Goal: Find specific page/section: Find specific page/section

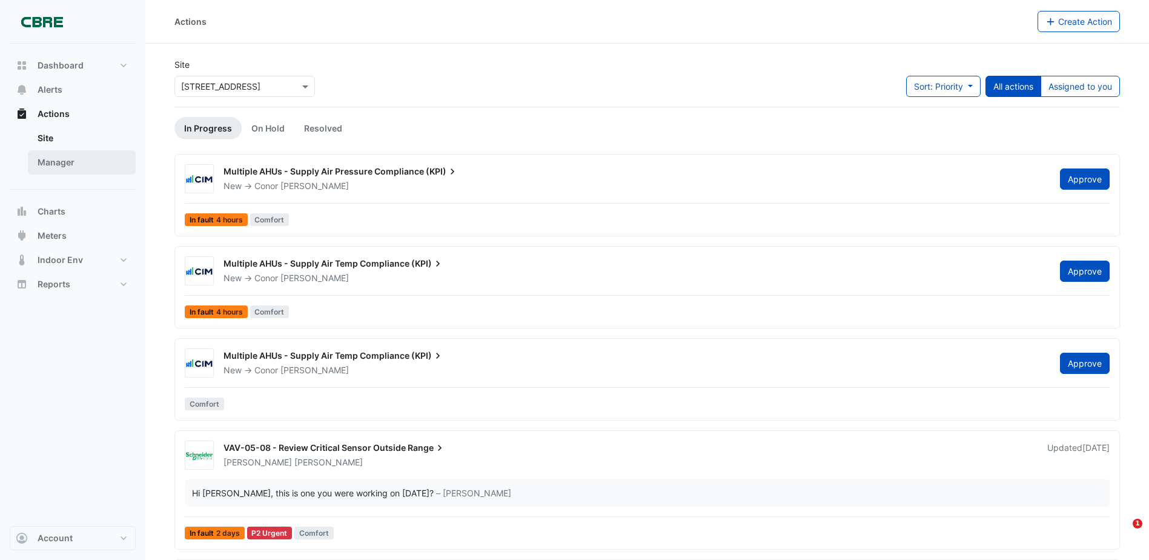
click at [53, 145] on link "Site" at bounding box center [82, 138] width 108 height 24
click at [62, 168] on link "Manager" at bounding box center [82, 162] width 108 height 24
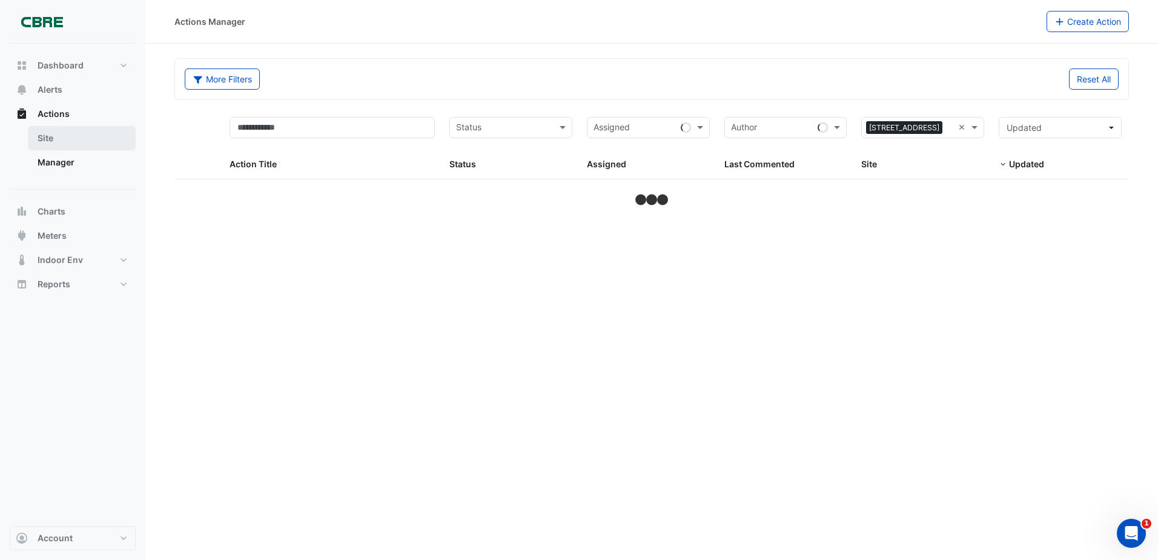
select select "***"
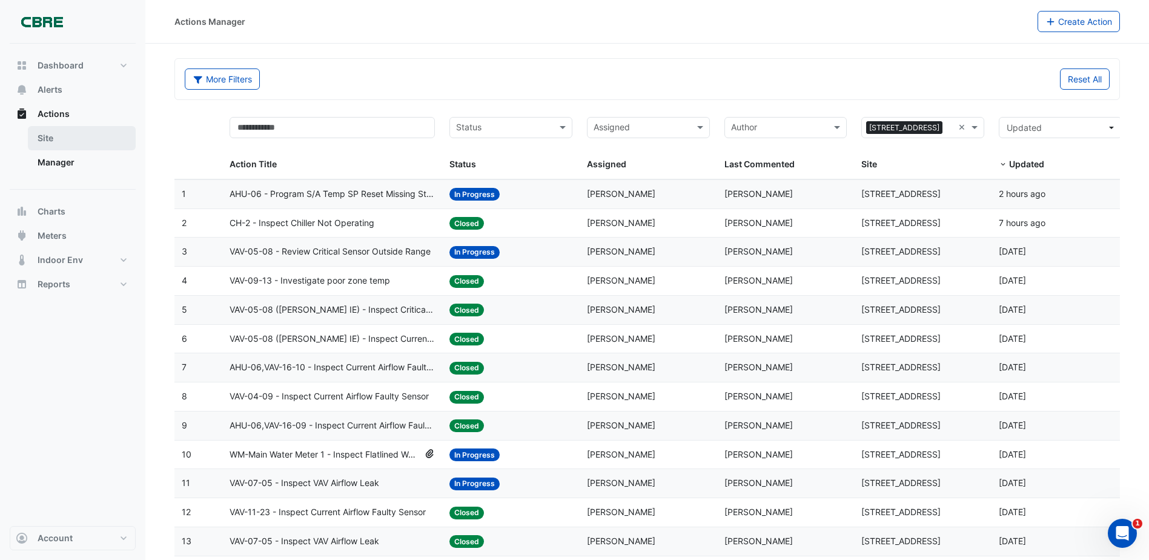
click at [93, 138] on link "Site" at bounding box center [82, 138] width 108 height 24
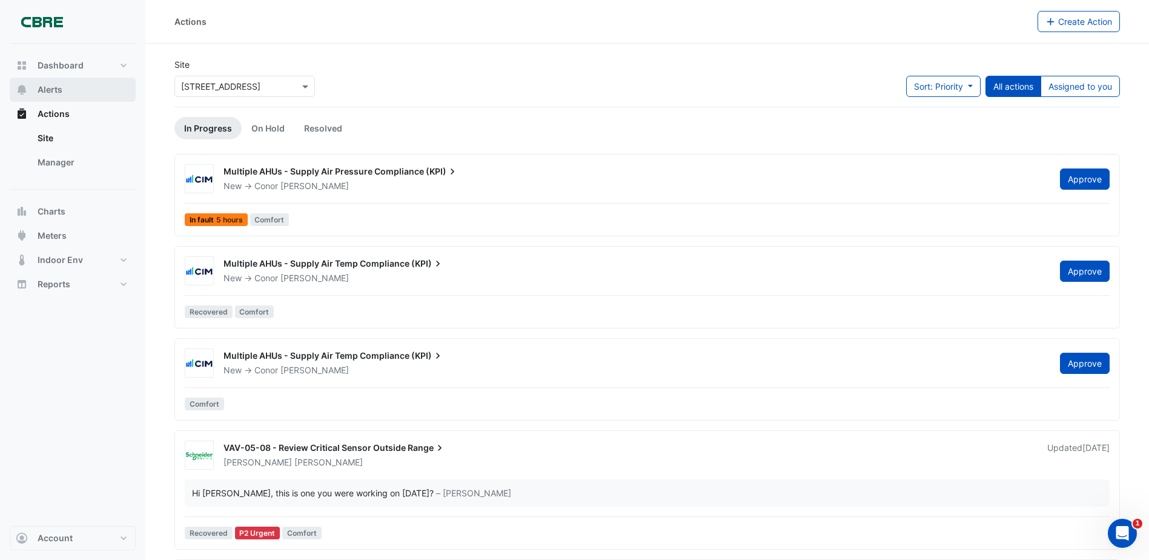
click at [51, 92] on span "Alerts" at bounding box center [50, 90] width 25 height 12
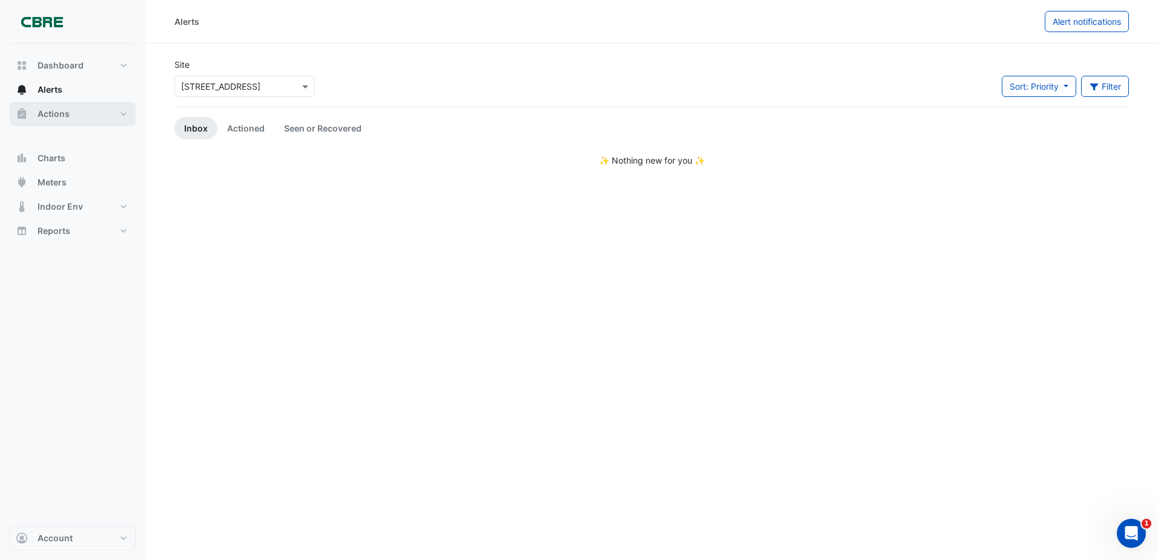
click at [54, 103] on button "Actions" at bounding box center [73, 114] width 126 height 24
